Goal: Entertainment & Leisure: Browse casually

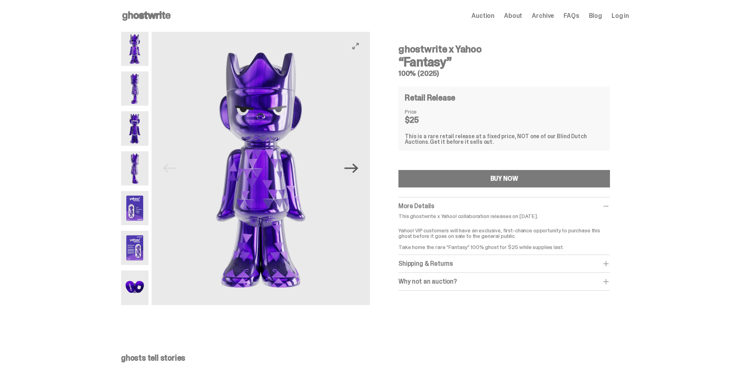
click at [358, 166] on icon "Next" at bounding box center [352, 169] width 14 height 10
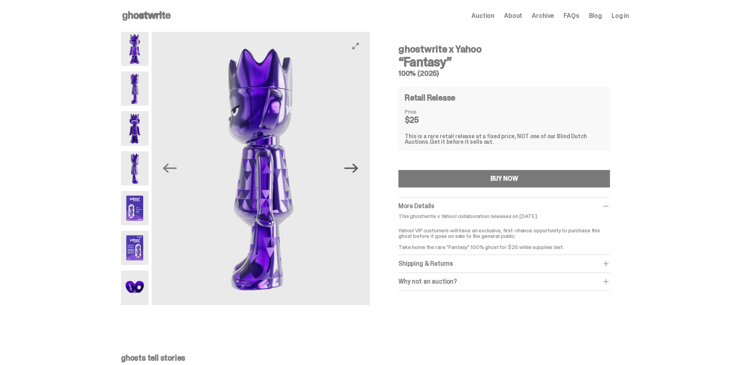
click at [358, 166] on icon "Next" at bounding box center [352, 169] width 14 height 10
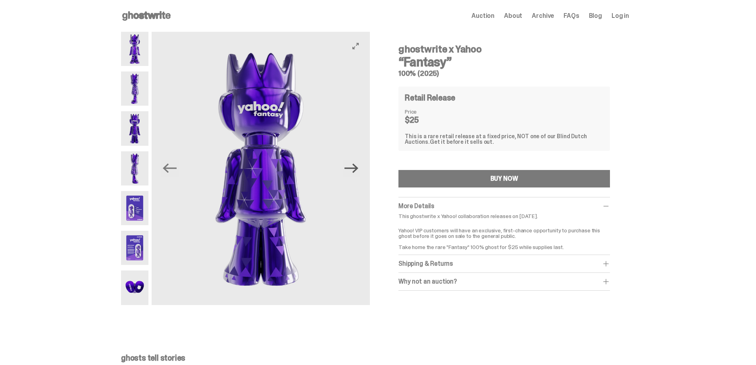
click at [358, 166] on icon "Next" at bounding box center [352, 169] width 14 height 10
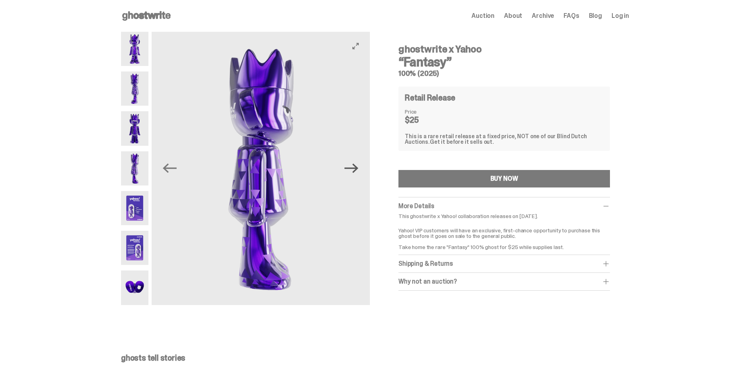
click at [358, 166] on icon "Next" at bounding box center [352, 169] width 14 height 10
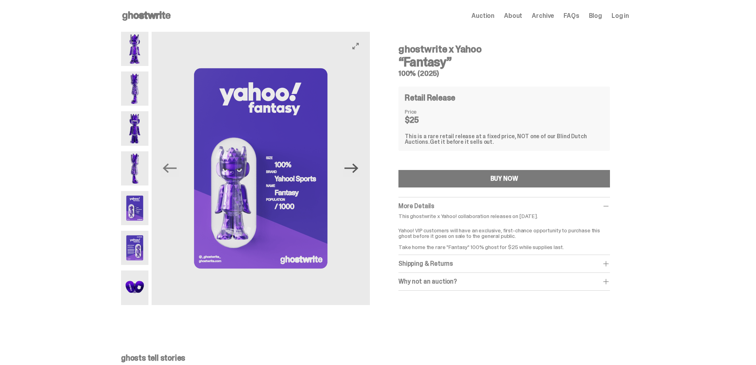
click at [358, 166] on icon "Next" at bounding box center [352, 169] width 14 height 10
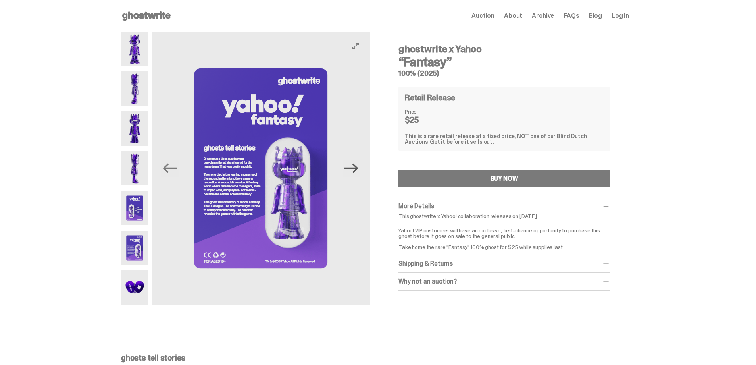
click at [358, 166] on icon "Next" at bounding box center [352, 169] width 14 height 10
